Goal: Task Accomplishment & Management: Manage account settings

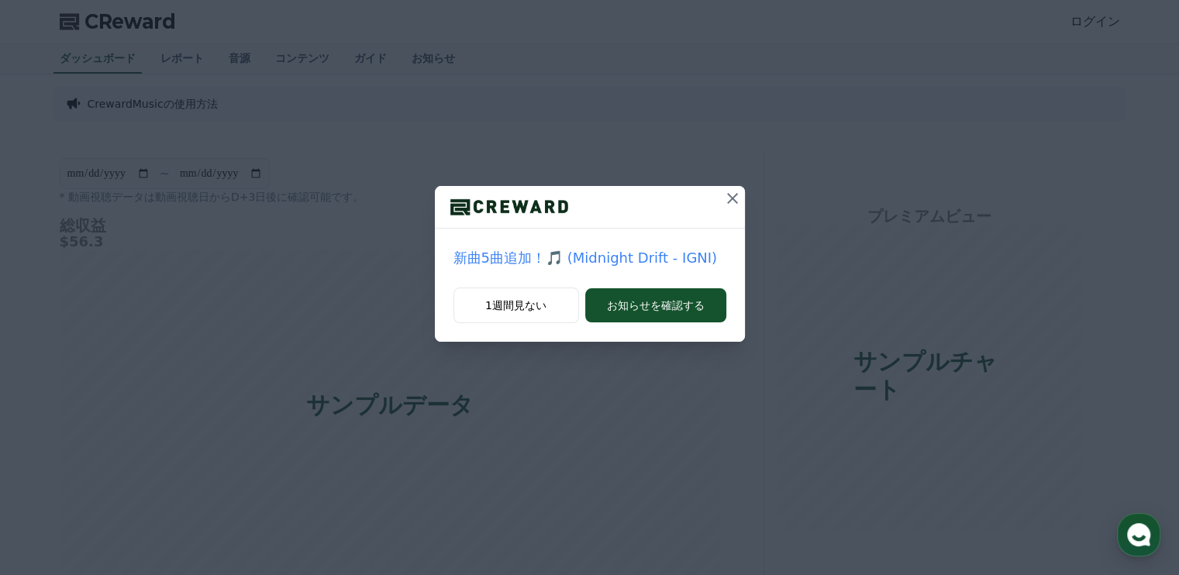
click at [732, 201] on icon at bounding box center [732, 198] width 19 height 19
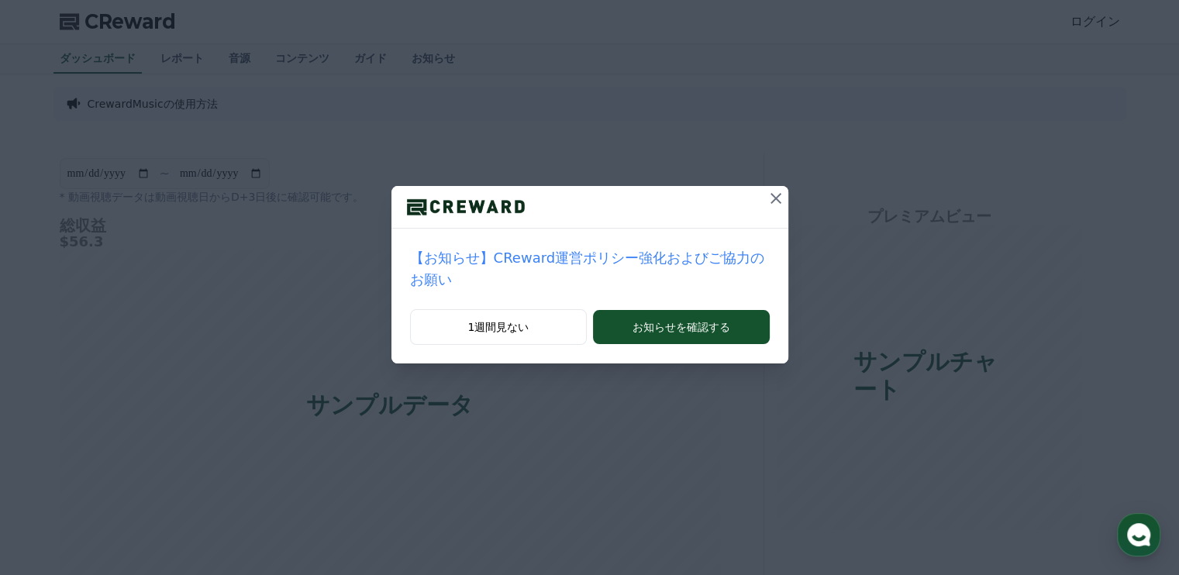
click at [767, 201] on icon at bounding box center [776, 198] width 19 height 19
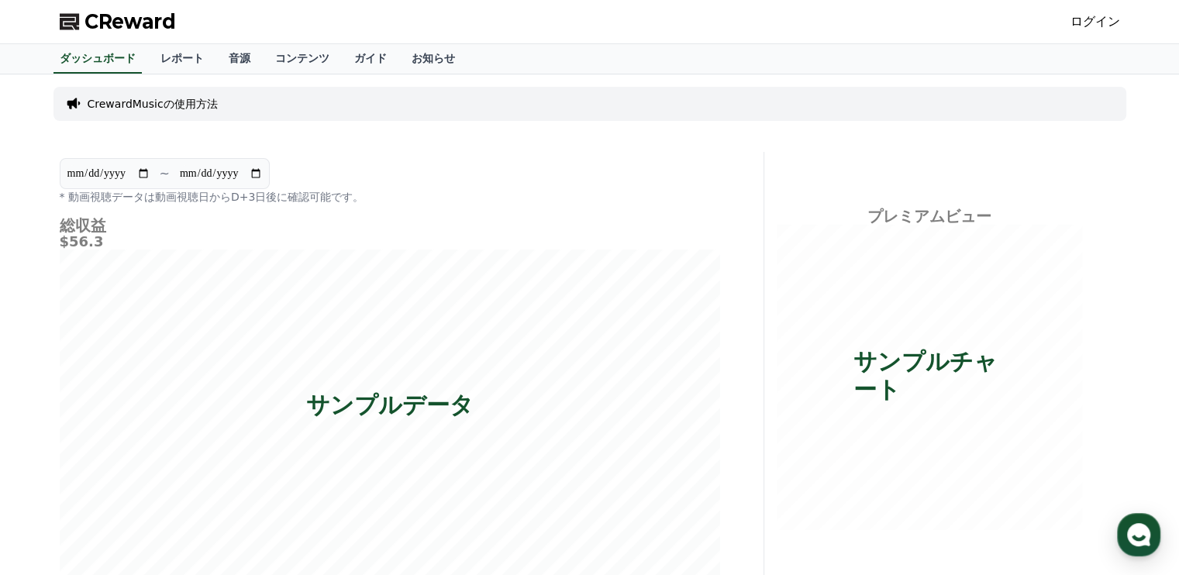
click at [1117, 18] on link "ログイン" at bounding box center [1096, 21] width 50 height 19
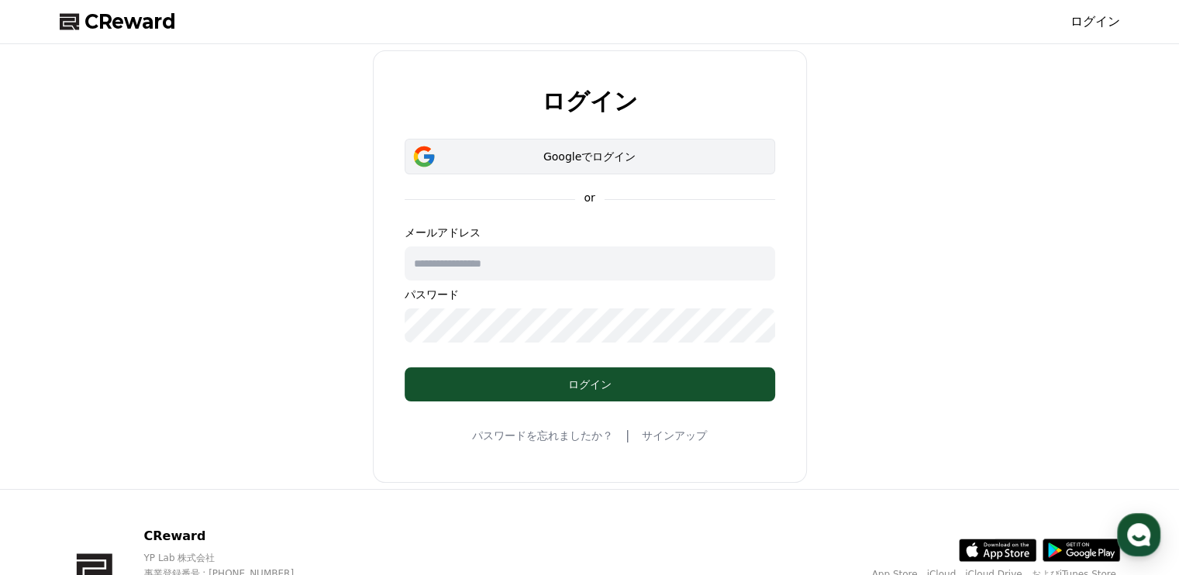
click at [583, 164] on div "Googleでログイン" at bounding box center [590, 157] width 326 height 16
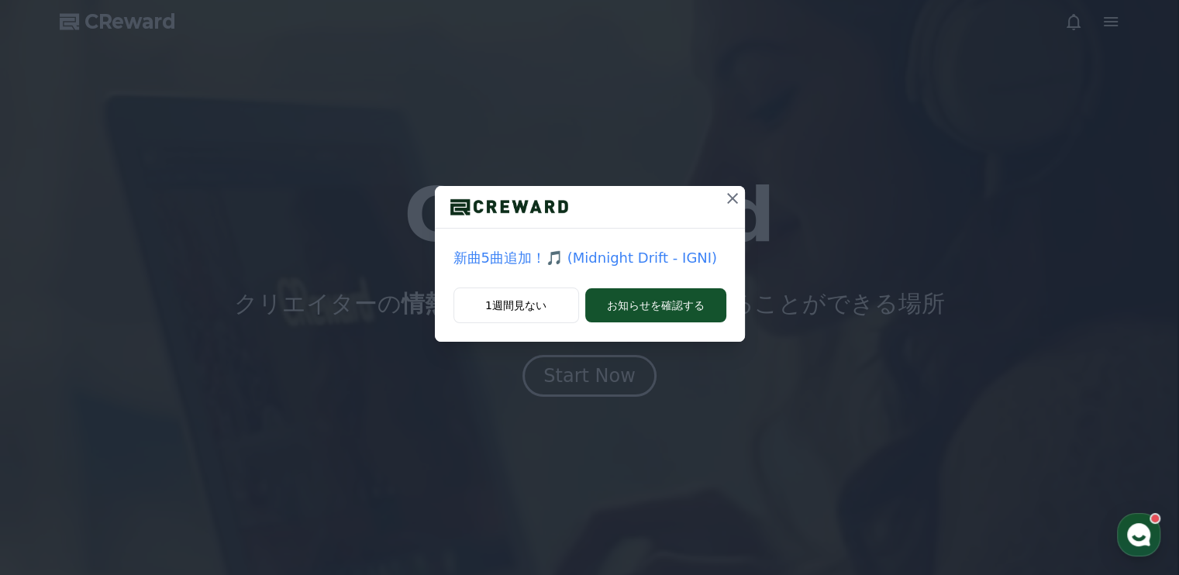
click at [735, 198] on icon at bounding box center [732, 198] width 19 height 19
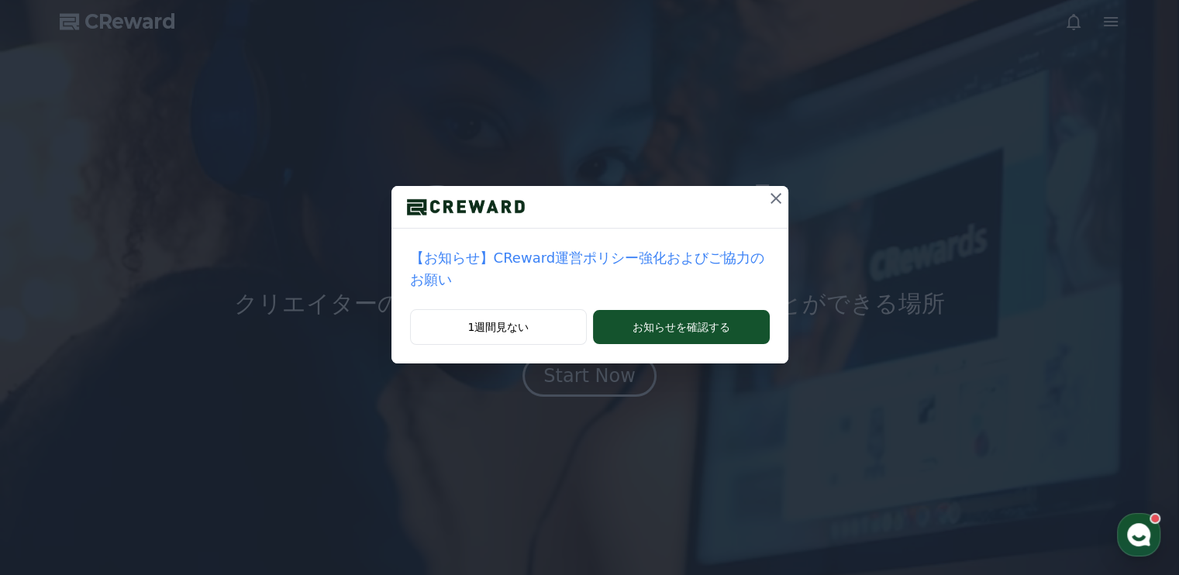
click at [771, 198] on icon at bounding box center [776, 198] width 11 height 11
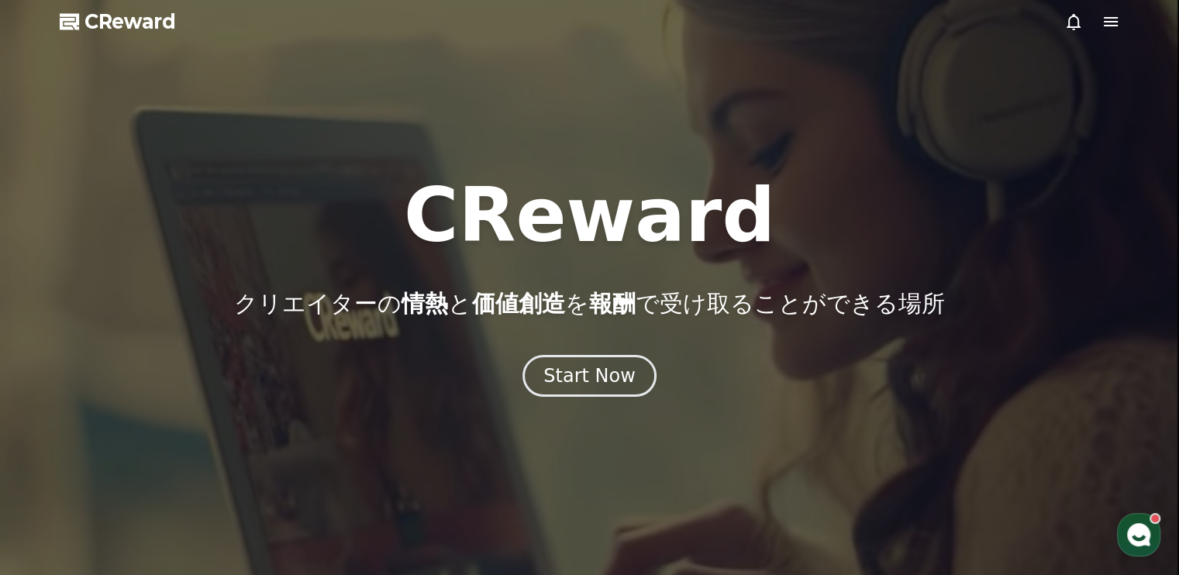
click at [1110, 26] on icon at bounding box center [1111, 21] width 14 height 9
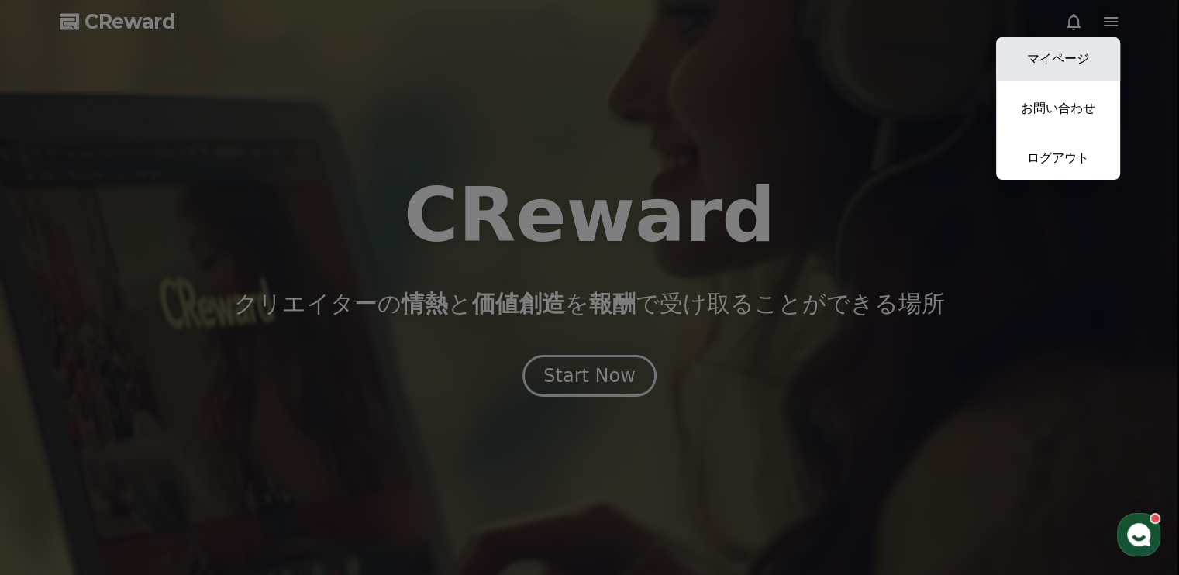
click at [1099, 69] on link "マイページ" at bounding box center [1058, 58] width 124 height 43
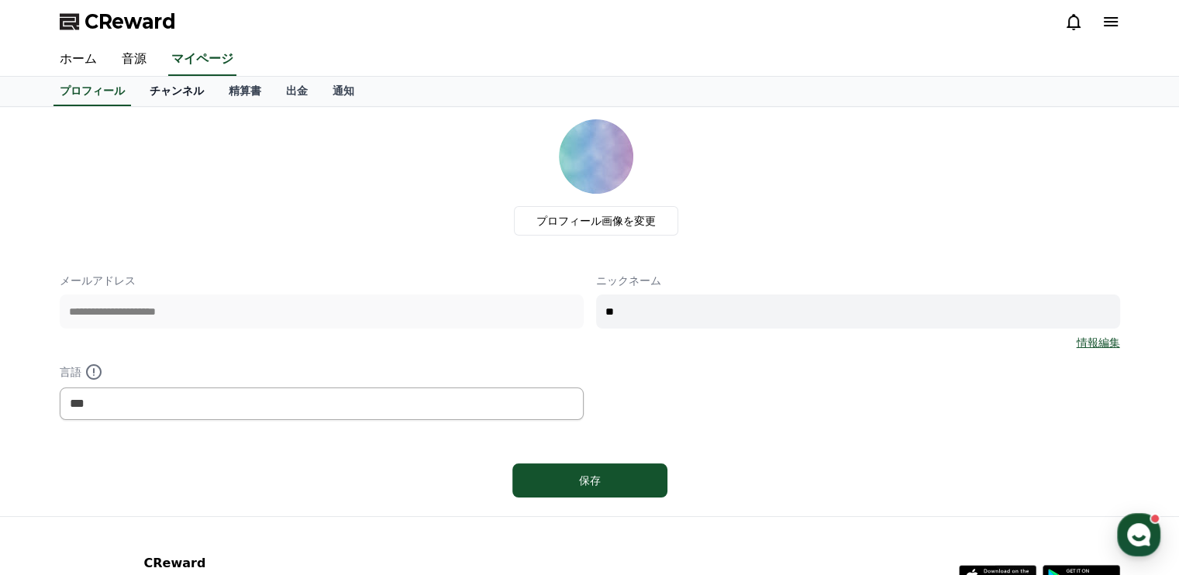
click at [167, 87] on link "チャンネル" at bounding box center [176, 91] width 79 height 29
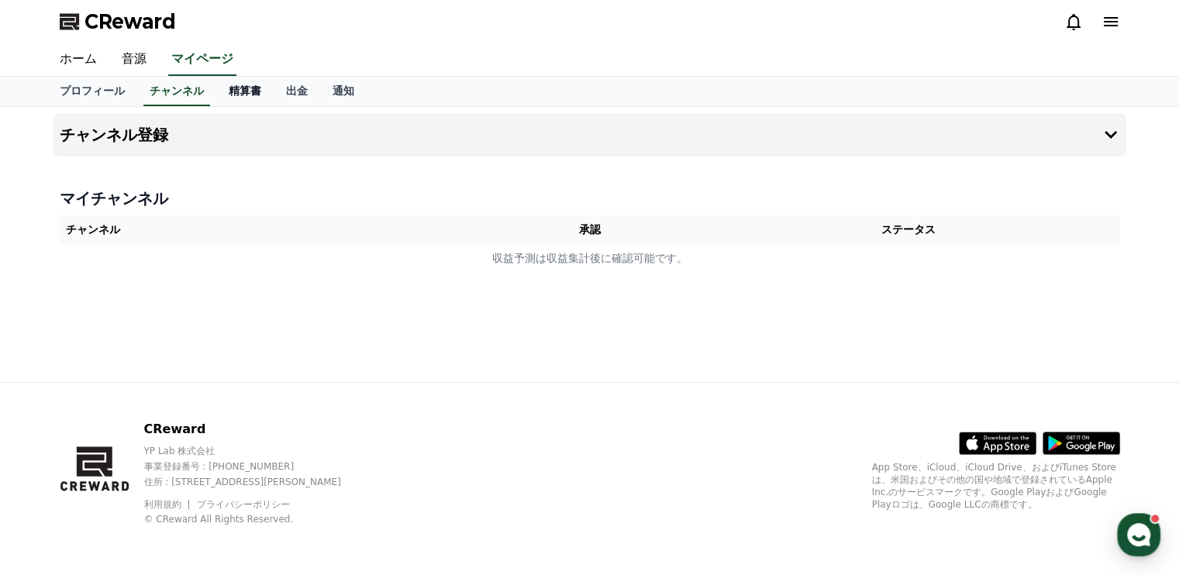
click at [233, 80] on link "精算書" at bounding box center [244, 91] width 57 height 29
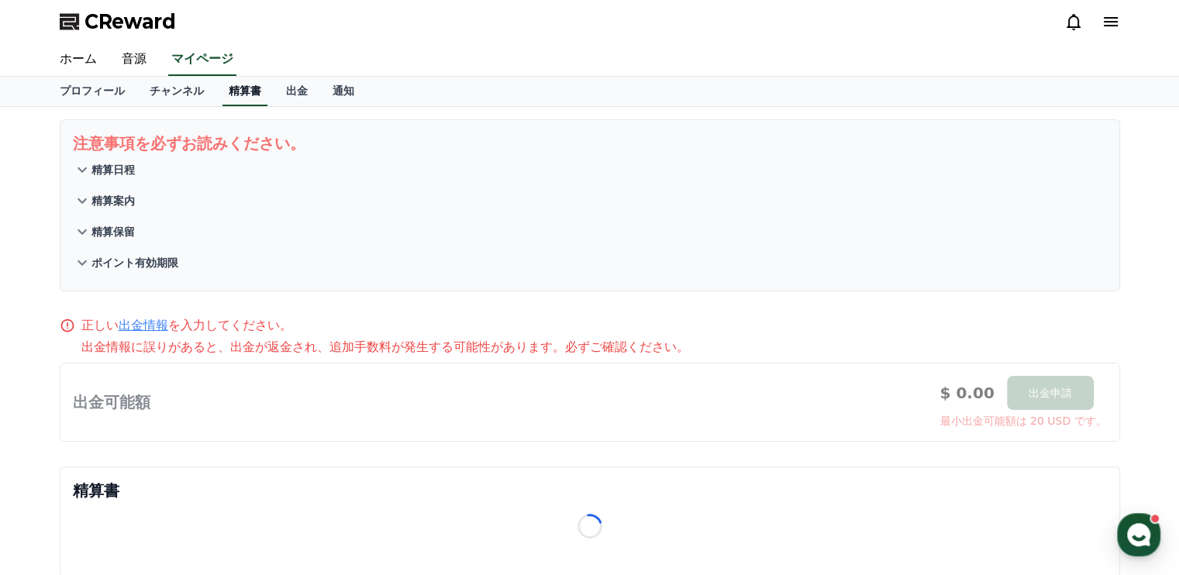
click at [233, 81] on link "精算書" at bounding box center [245, 91] width 45 height 29
click at [274, 80] on link "出金" at bounding box center [297, 91] width 47 height 29
